Goal: Information Seeking & Learning: Find specific fact

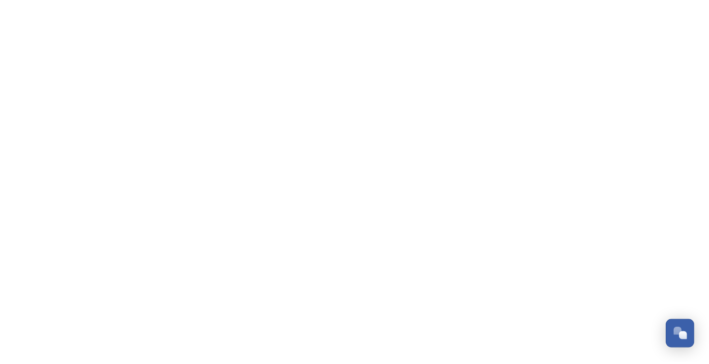
scroll to position [924, 0]
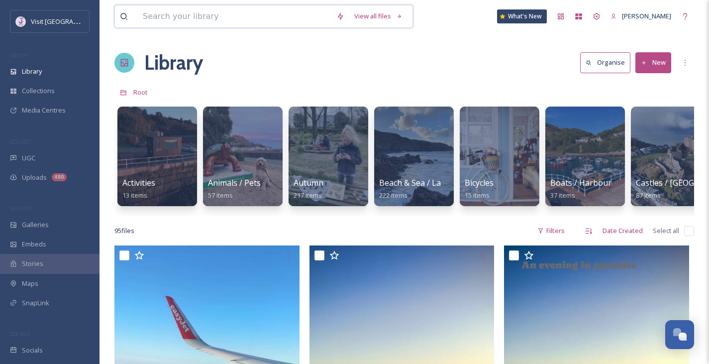
click at [205, 11] on input at bounding box center [234, 16] width 193 height 22
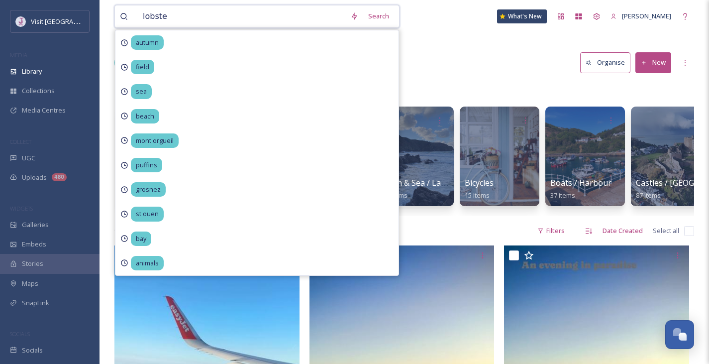
type input "lobster"
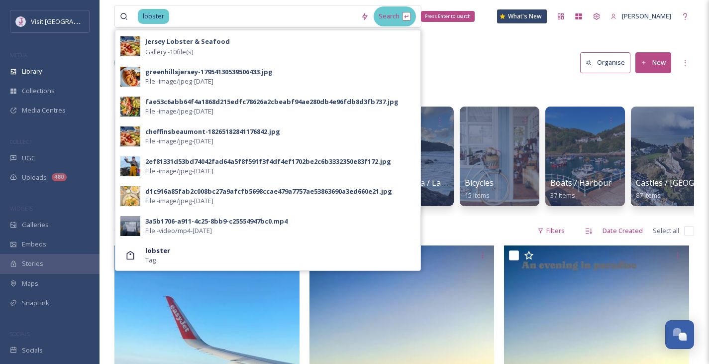
click at [403, 12] on div "Search Press Enter to search" at bounding box center [395, 15] width 42 height 19
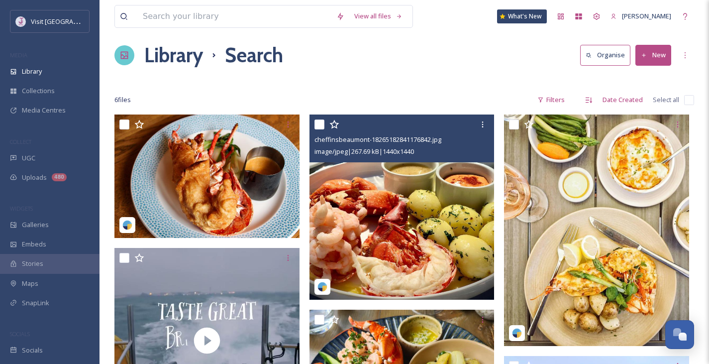
scroll to position [7, 0]
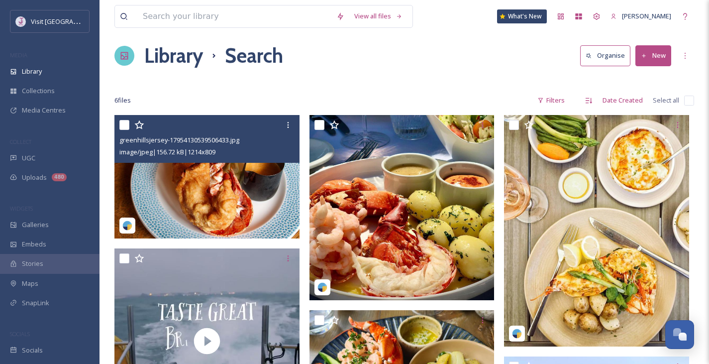
click at [209, 182] on img at bounding box center [206, 176] width 185 height 123
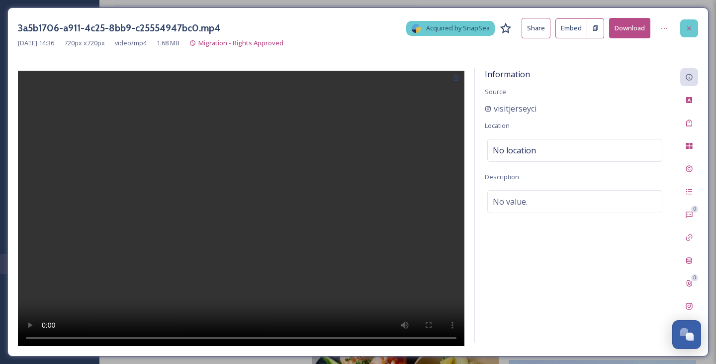
click at [692, 24] on icon at bounding box center [689, 28] width 8 height 8
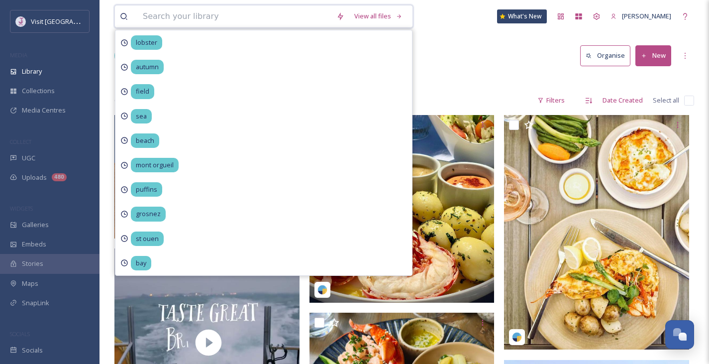
click at [275, 18] on input at bounding box center [234, 16] width 193 height 22
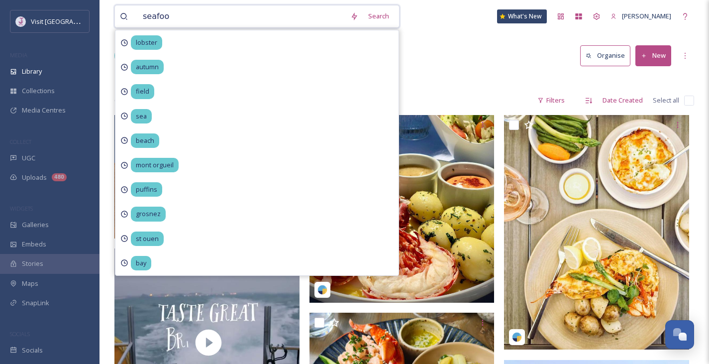
type input "seafood"
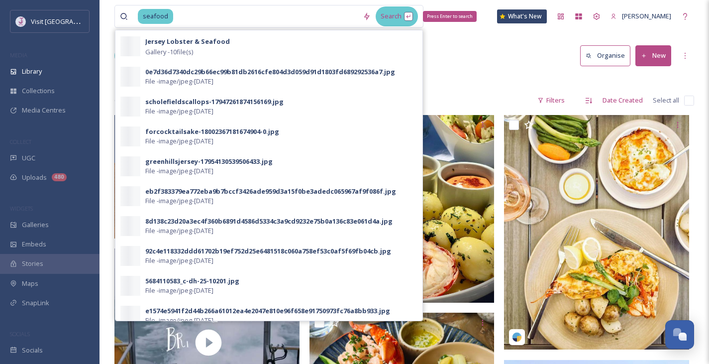
click at [413, 25] on div "Search Press Enter to search" at bounding box center [396, 15] width 42 height 19
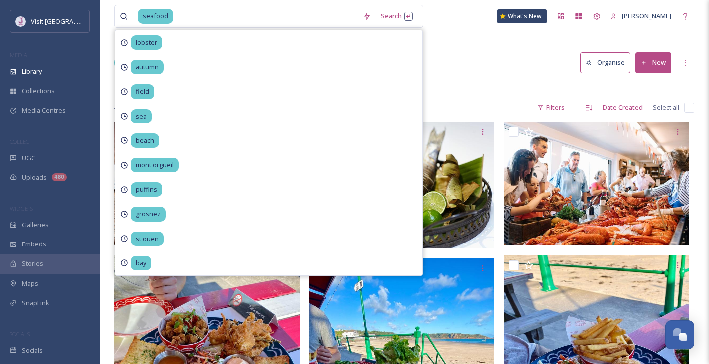
click at [510, 51] on div "Library Search Organise New" at bounding box center [403, 63] width 579 height 30
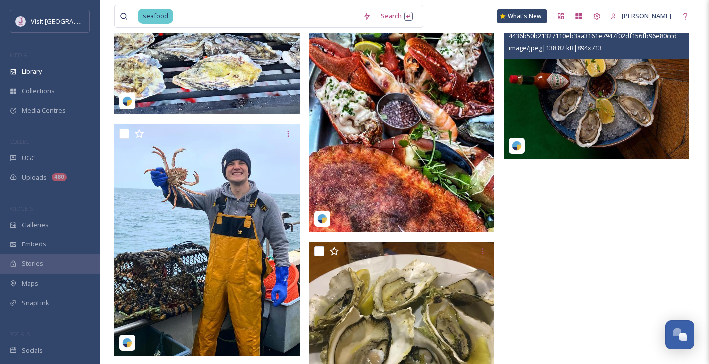
scroll to position [2807, 0]
